Goal: Information Seeking & Learning: Learn about a topic

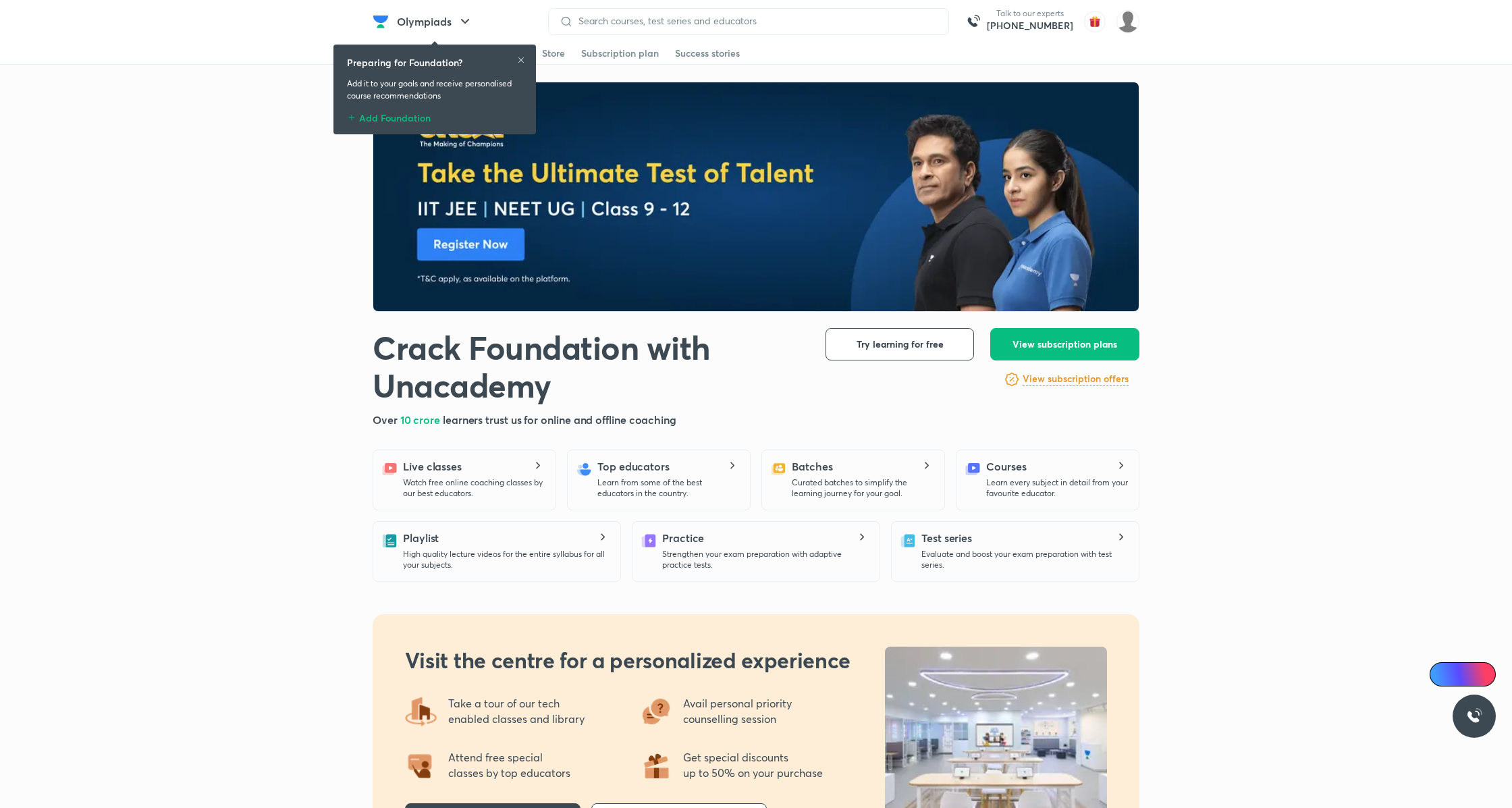
click at [522, 61] on icon at bounding box center [521, 60] width 5 height 5
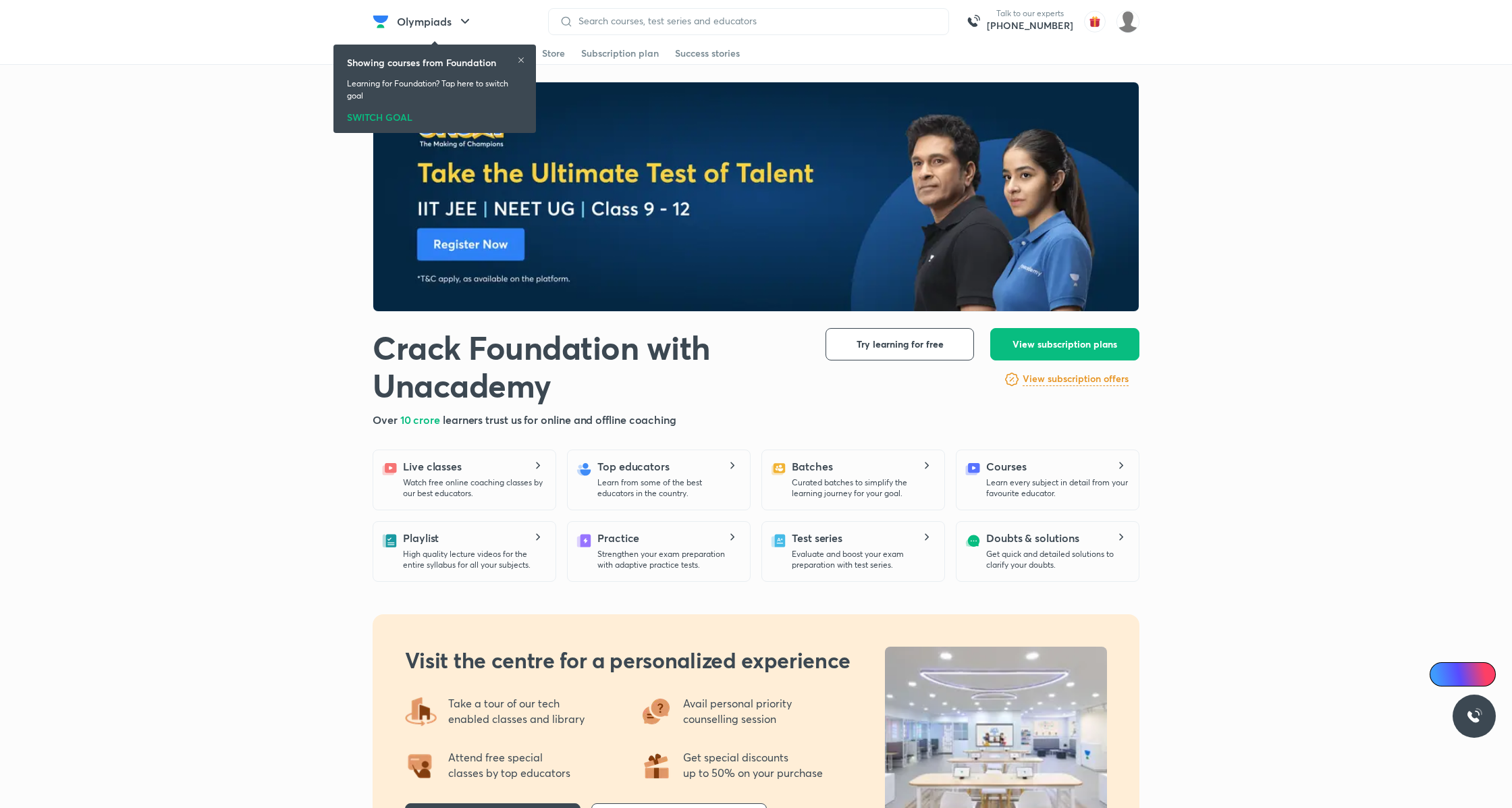
click at [519, 60] on icon at bounding box center [520, 59] width 8 height 8
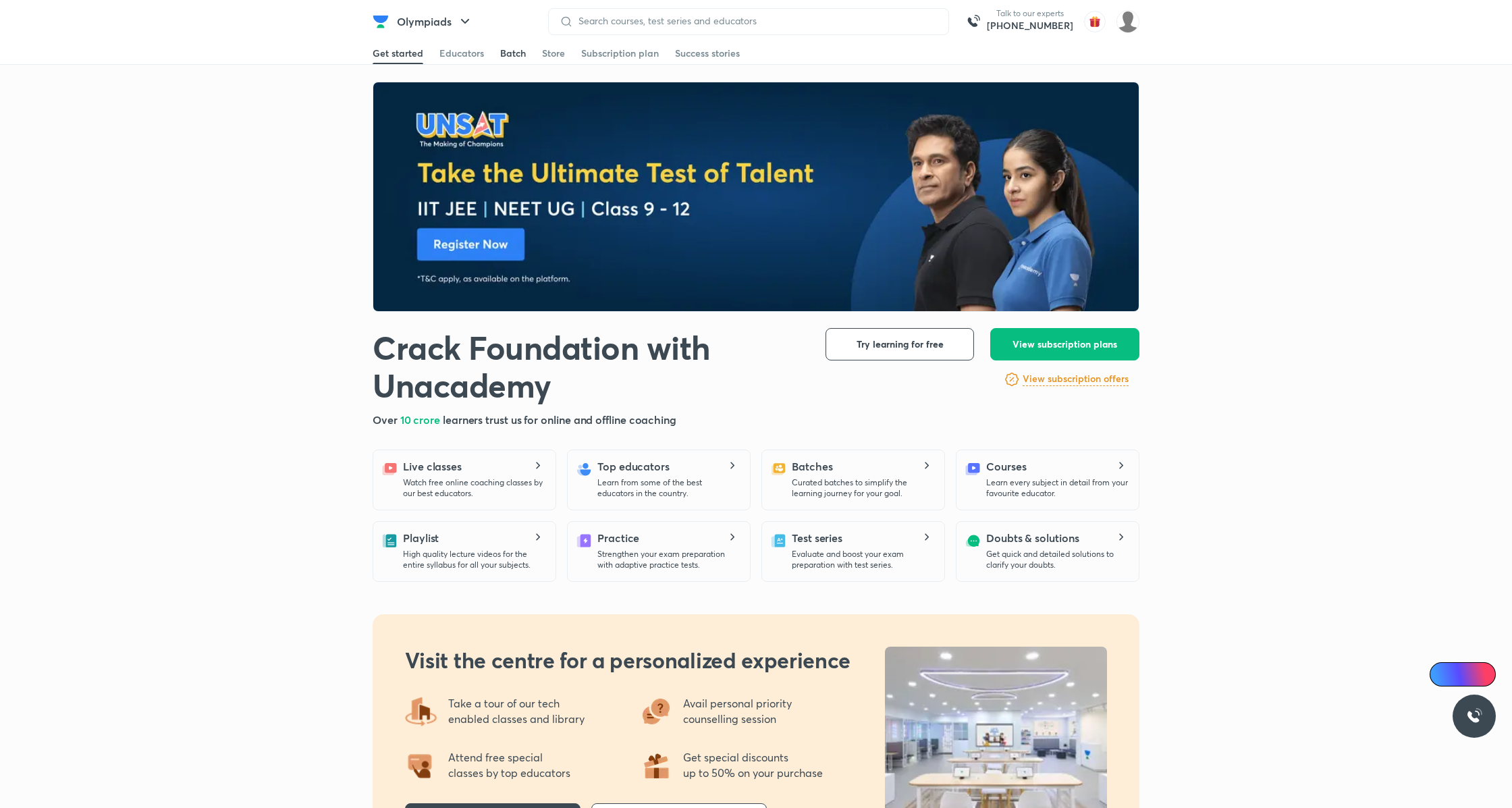
click at [514, 57] on div "Batch" at bounding box center [513, 53] width 26 height 13
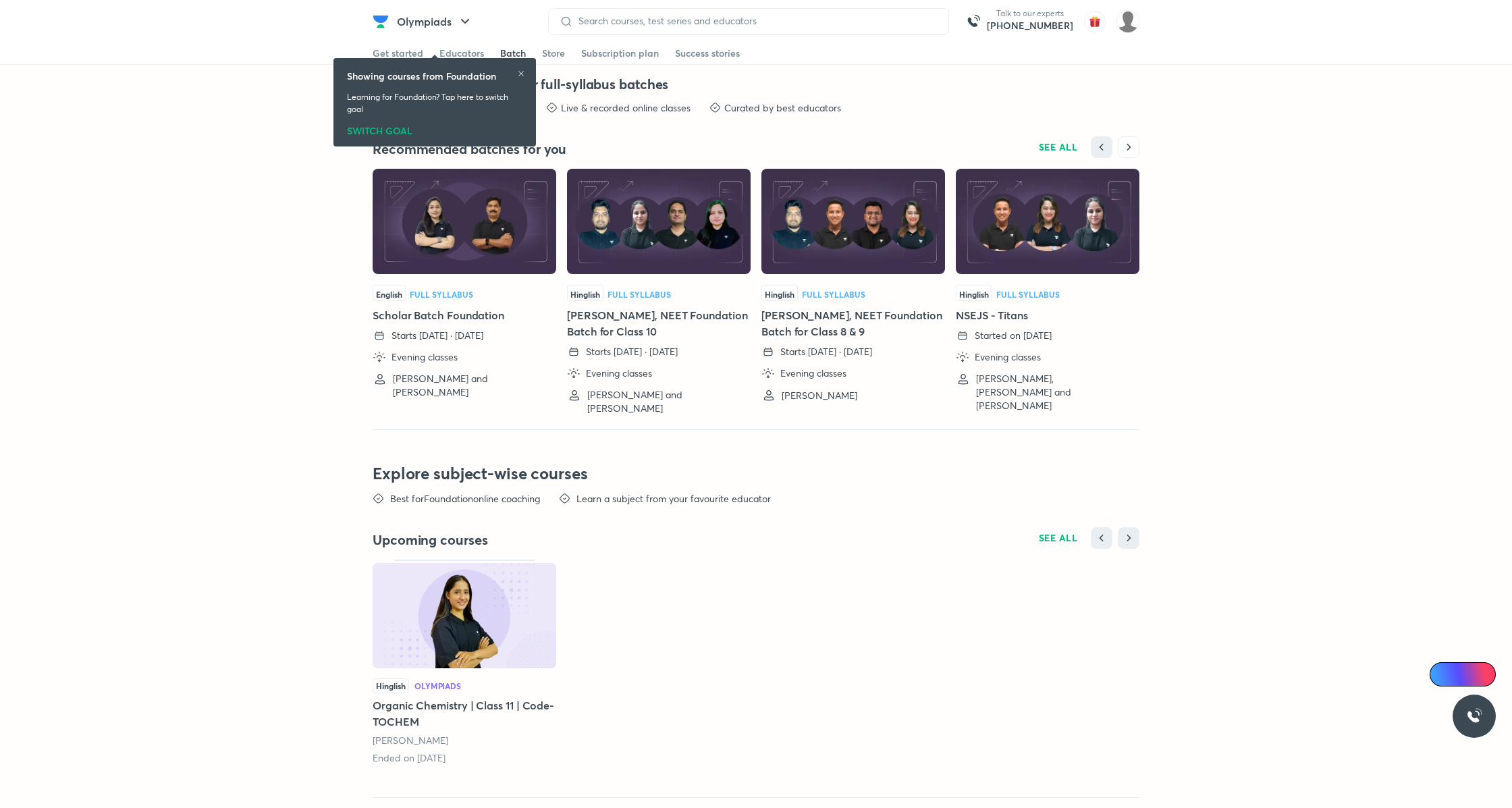
scroll to position [3053, 0]
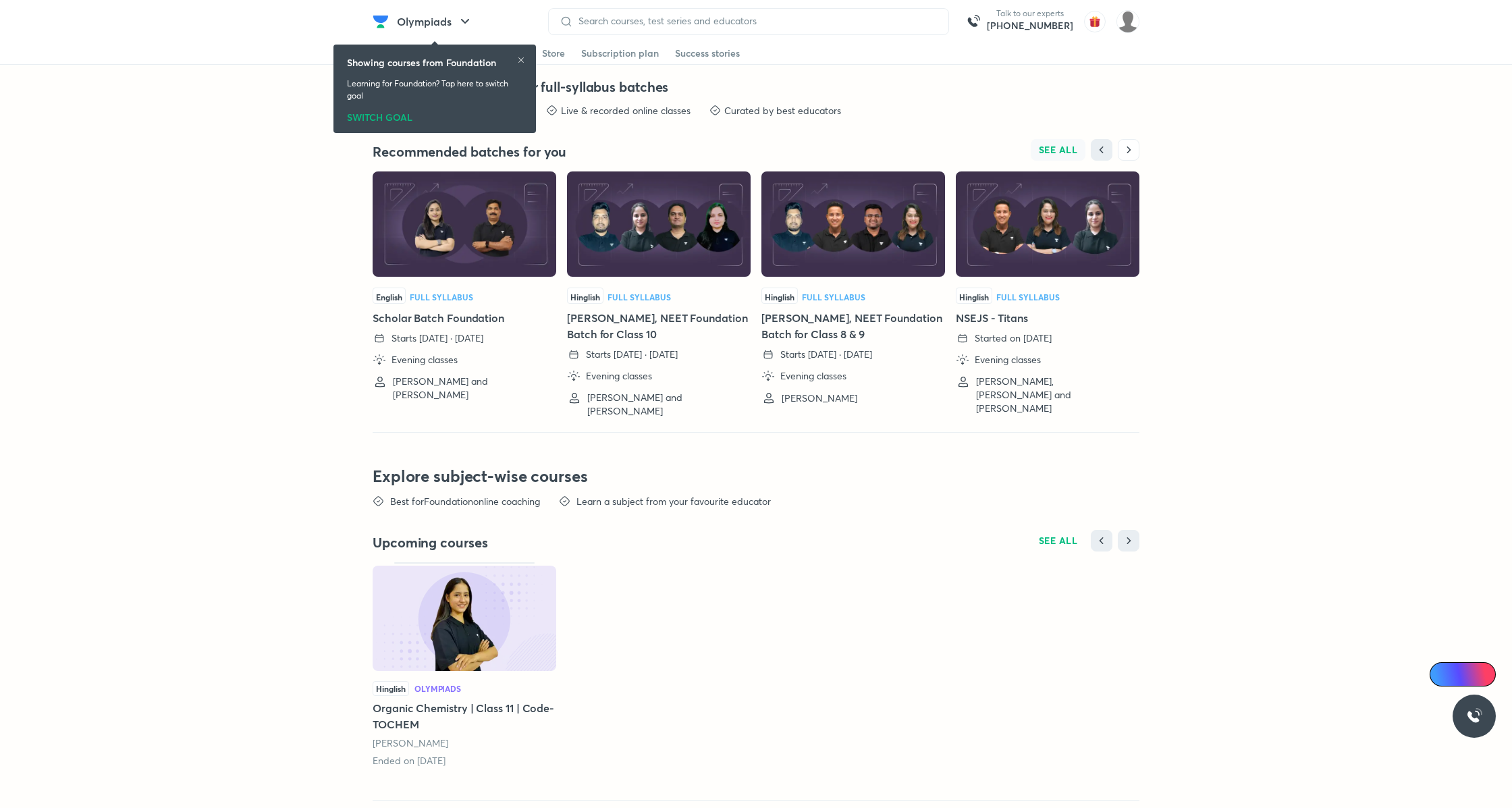
click at [1062, 150] on span "SEE ALL" at bounding box center [1058, 150] width 40 height 10
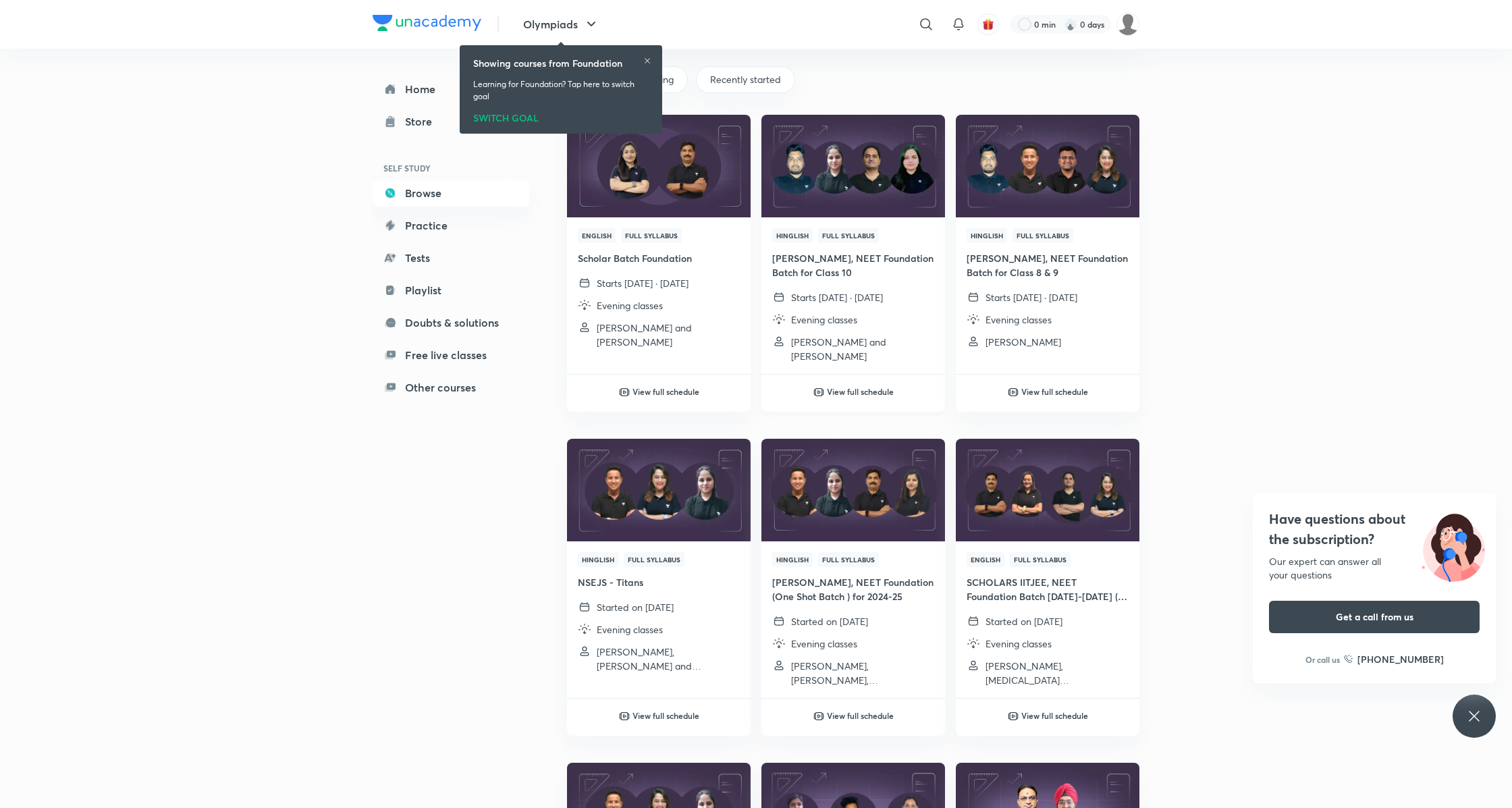
scroll to position [83, 0]
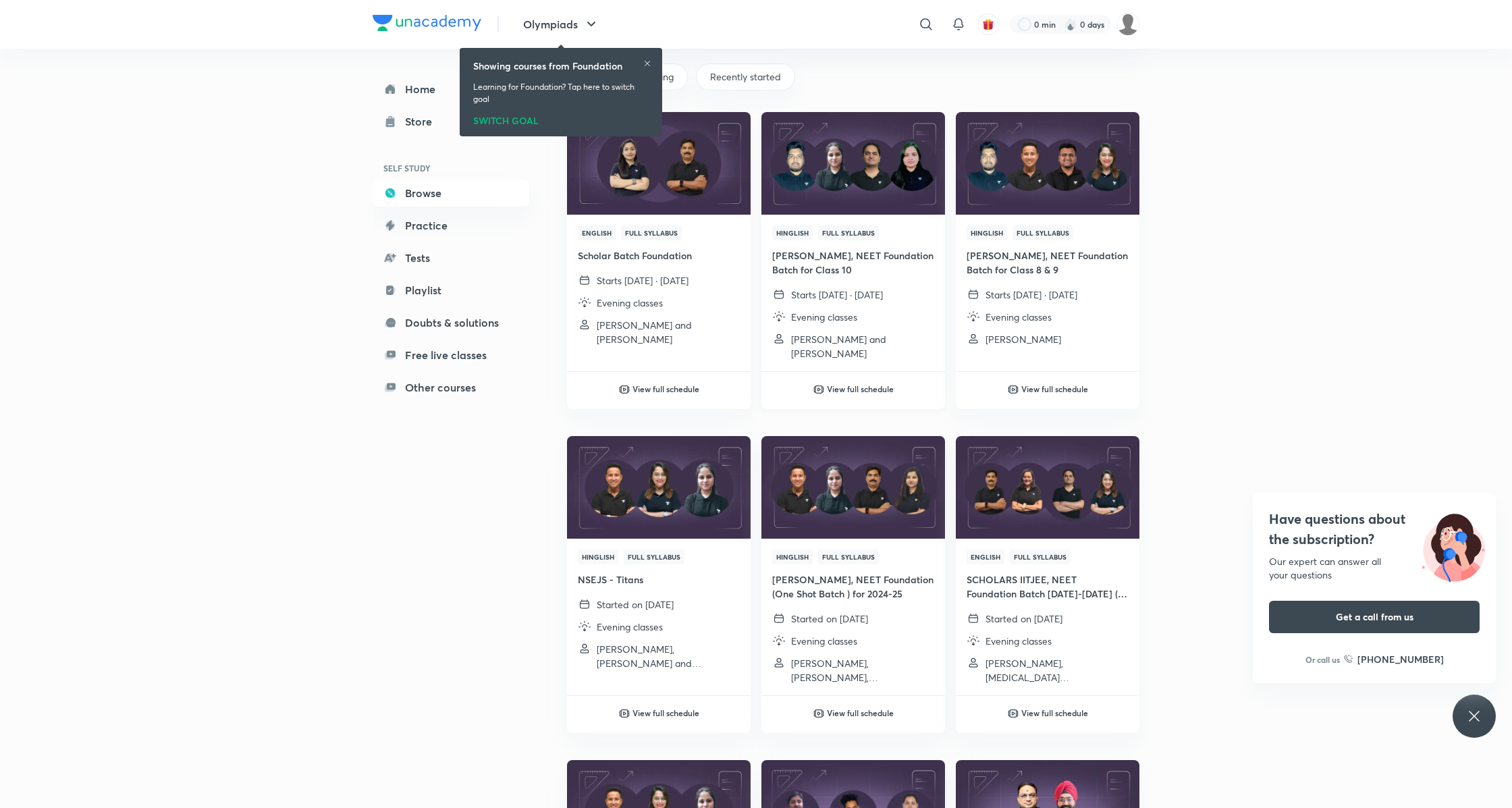
click at [849, 202] on img at bounding box center [853, 163] width 187 height 104
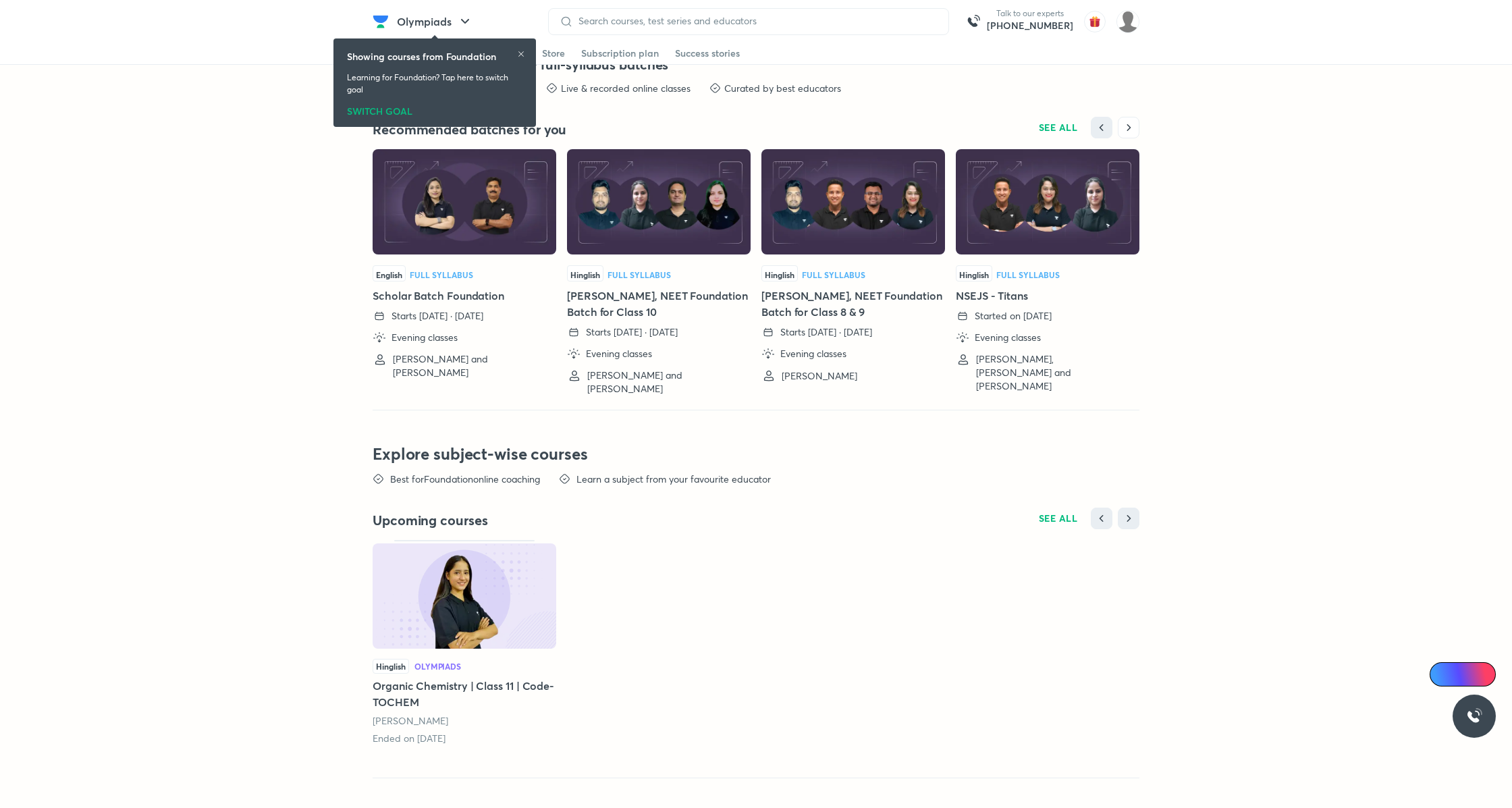
scroll to position [3069, 0]
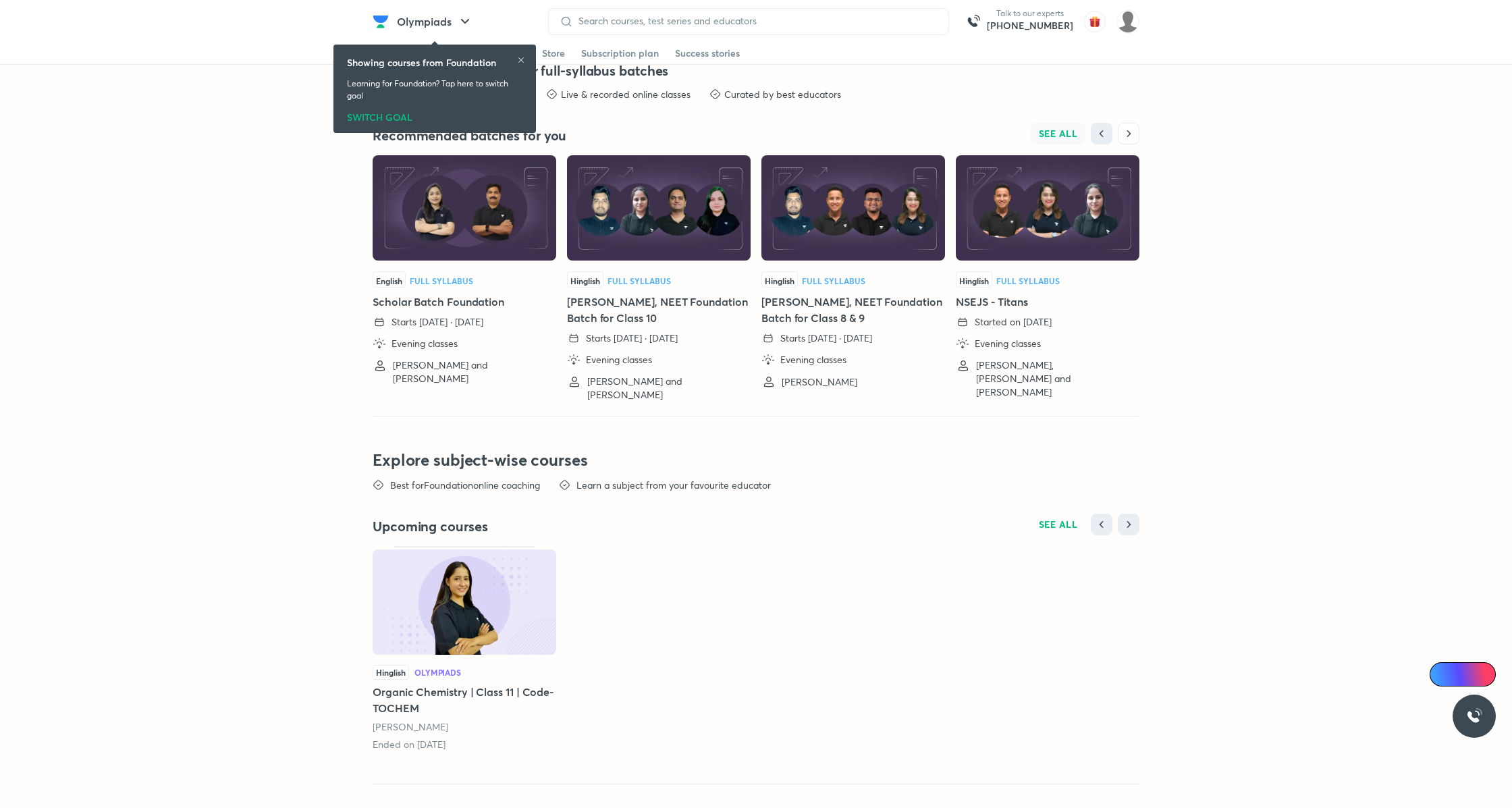
click at [1062, 123] on button "SEE ALL" at bounding box center [1058, 134] width 56 height 22
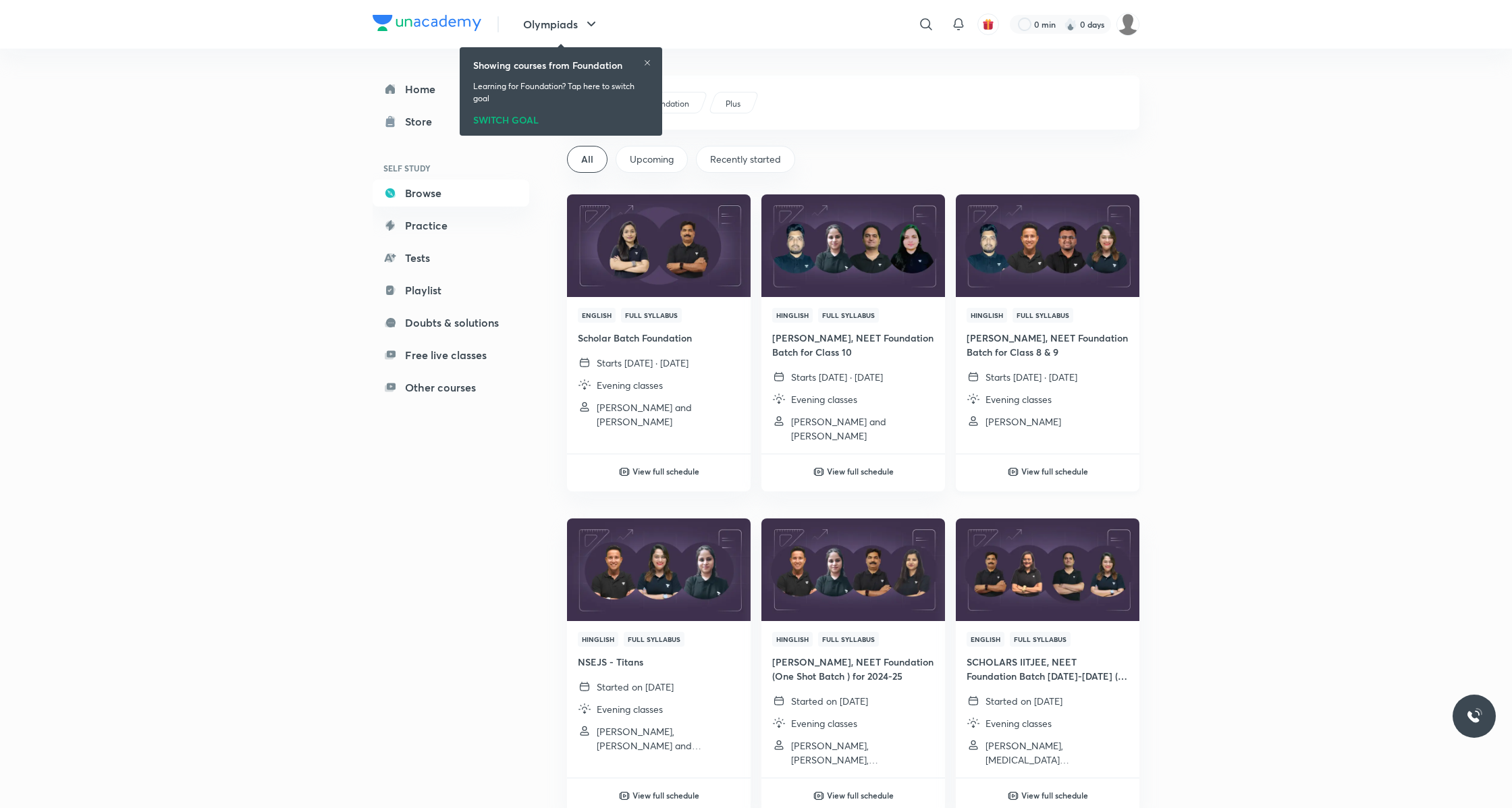
click at [1021, 236] on img at bounding box center [1047, 245] width 187 height 104
click at [647, 227] on img at bounding box center [659, 245] width 187 height 104
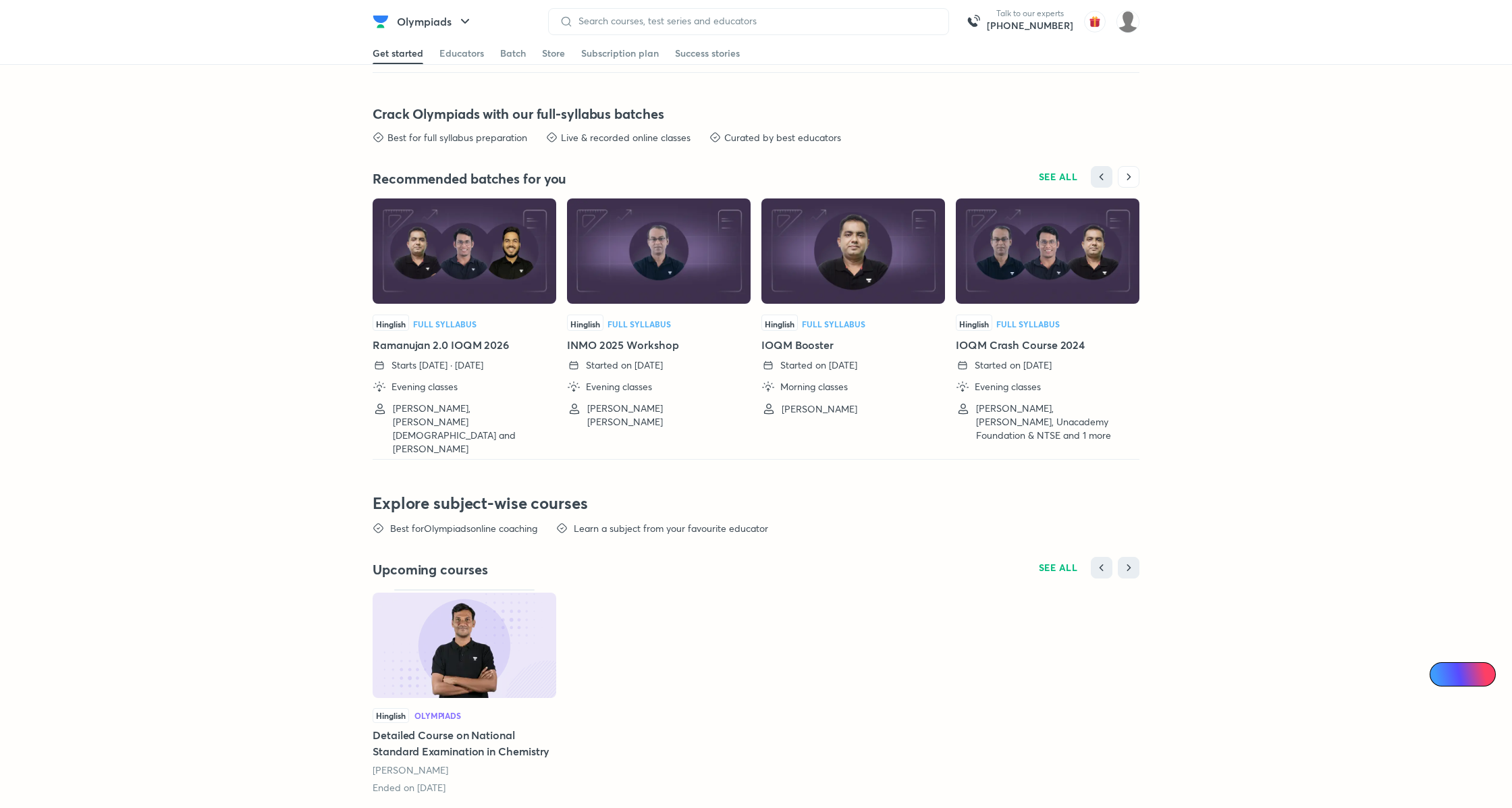
scroll to position [2465, 0]
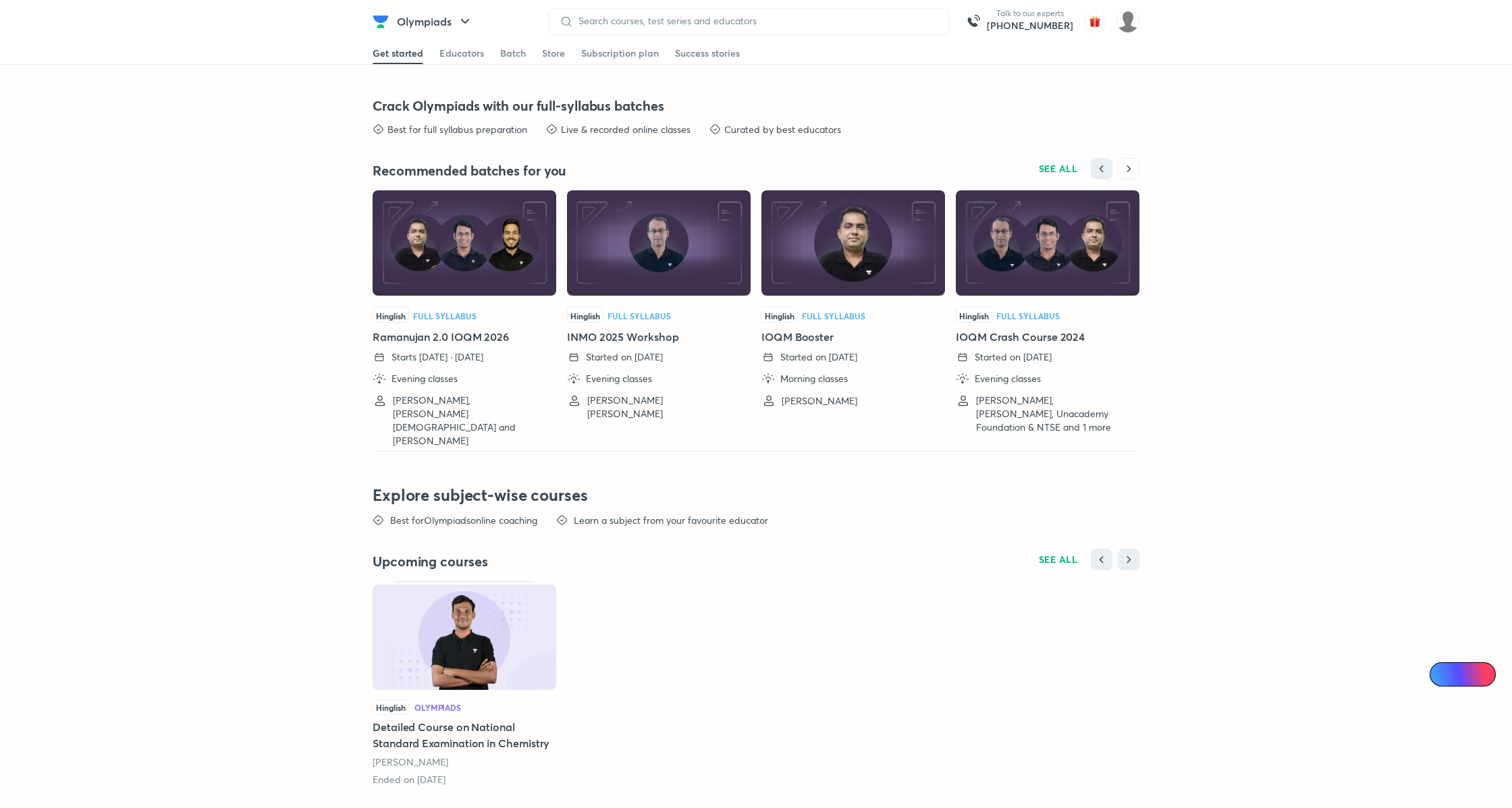
click at [452, 278] on img at bounding box center [464, 243] width 183 height 105
